Goal: Information Seeking & Learning: Learn about a topic

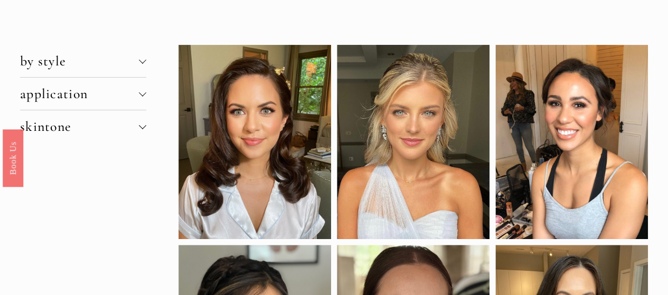
scroll to position [82, 0]
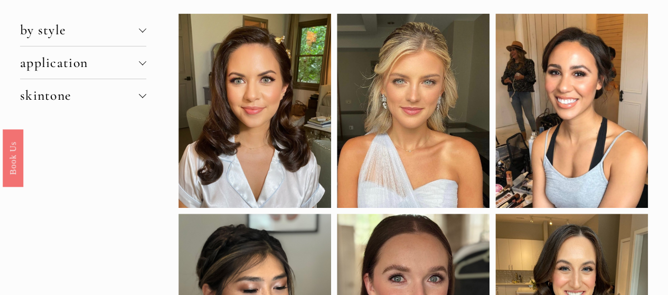
drag, startPoint x: 676, startPoint y: 41, endPoint x: 668, endPoint y: 54, distance: 15.6
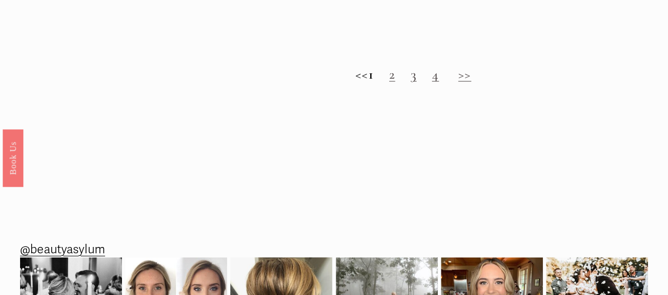
scroll to position [1017, 0]
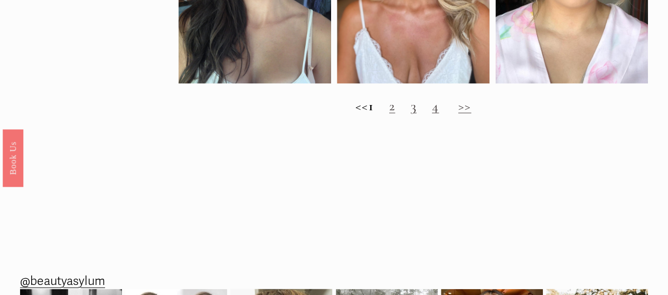
click at [395, 114] on link "2" at bounding box center [392, 106] width 6 height 16
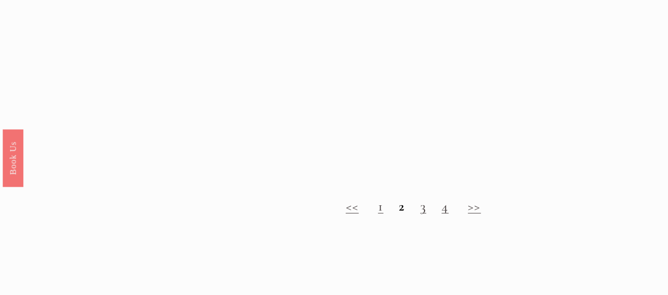
scroll to position [931, 0]
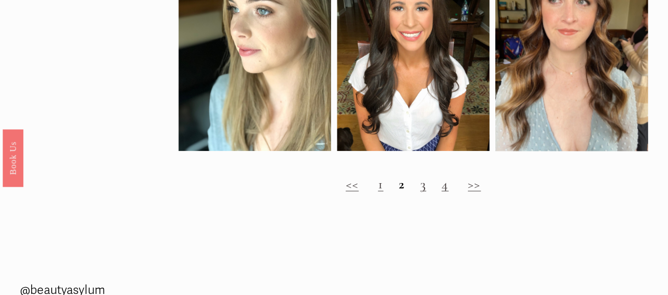
click at [475, 192] on link ">>" at bounding box center [474, 183] width 13 height 16
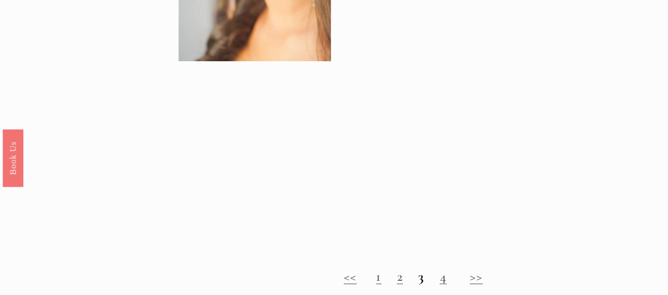
scroll to position [616, 0]
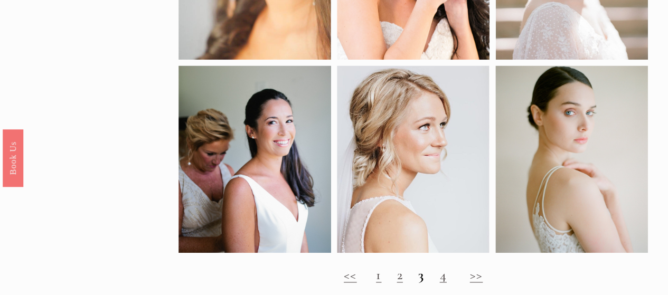
drag, startPoint x: 676, startPoint y: 26, endPoint x: 664, endPoint y: 151, distance: 125.7
click at [664, 151] on html "Skip to Content Open Menu Close Menu" at bounding box center [334, 33] width 668 height 1298
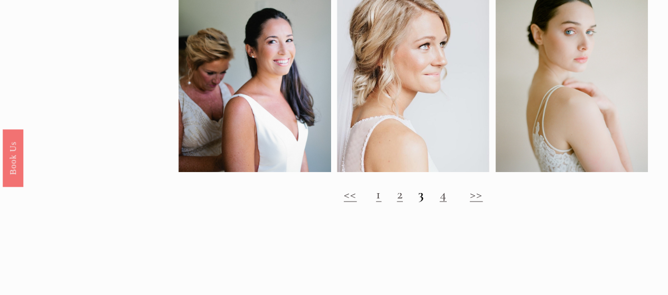
scroll to position [724, 0]
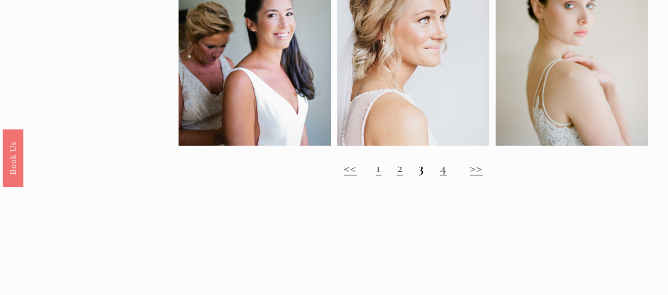
click at [475, 175] on link ">>" at bounding box center [476, 168] width 13 height 16
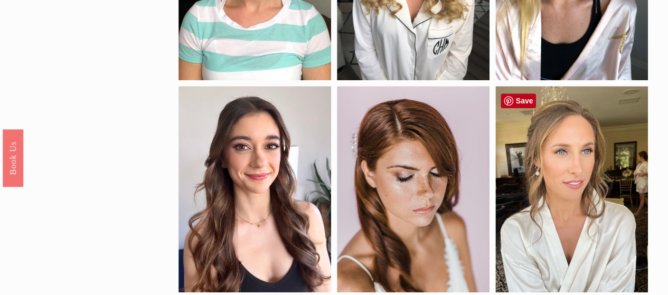
scroll to position [257, 0]
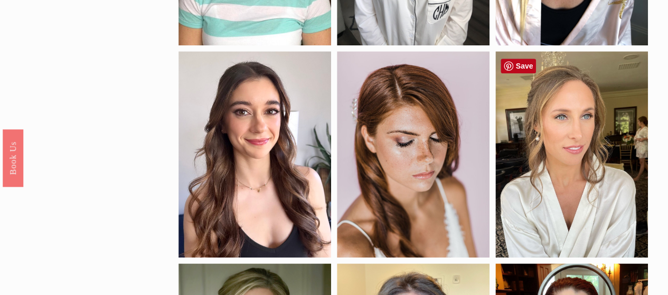
click at [563, 134] on div at bounding box center [571, 154] width 153 height 207
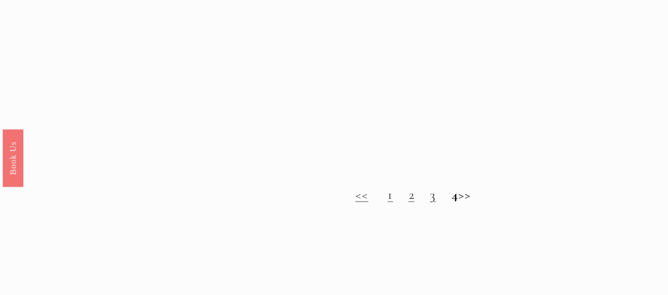
scroll to position [951, 0]
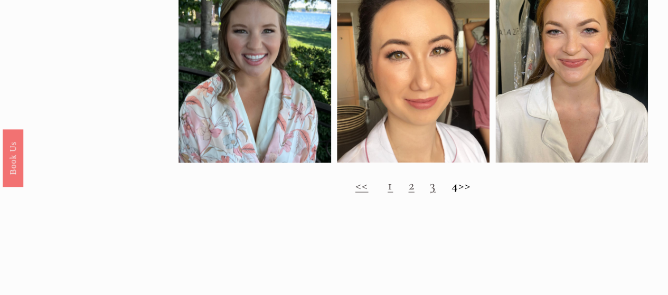
click at [383, 193] on h2 "<< 1 2 3 4 >>" at bounding box center [414, 185] width 470 height 16
click at [388, 193] on link "1" at bounding box center [390, 184] width 5 height 16
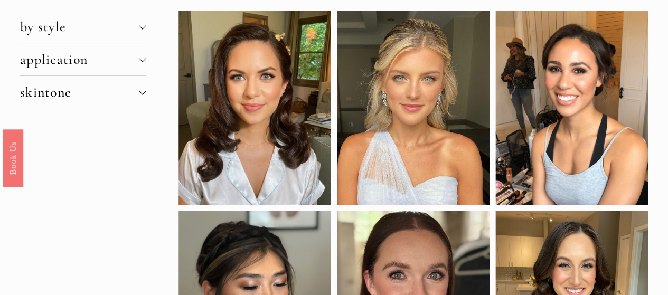
scroll to position [81, 0]
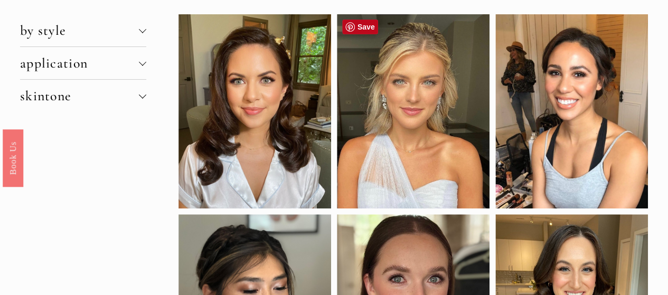
click at [437, 116] on div at bounding box center [413, 111] width 153 height 194
